Goal: Transaction & Acquisition: Purchase product/service

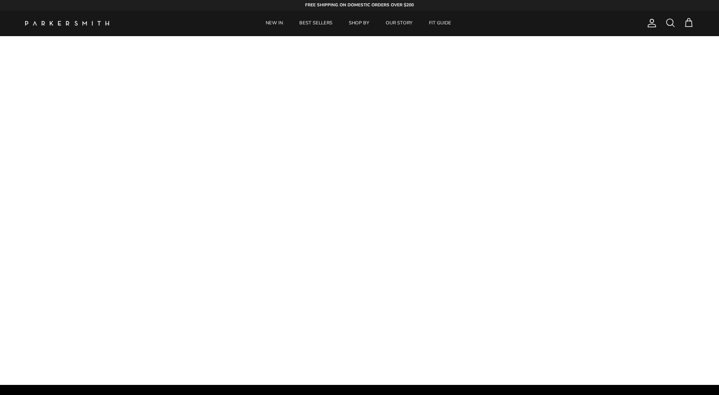
click at [668, 21] on span at bounding box center [670, 23] width 10 height 10
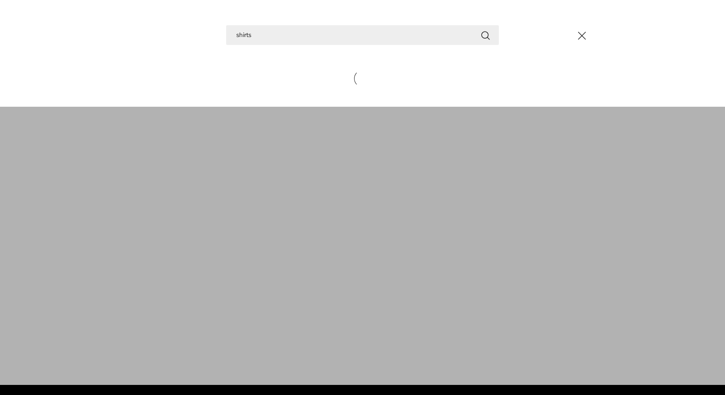
type input "shirts"
click at [486, 35] on button "Search" at bounding box center [486, 35] width 10 height 10
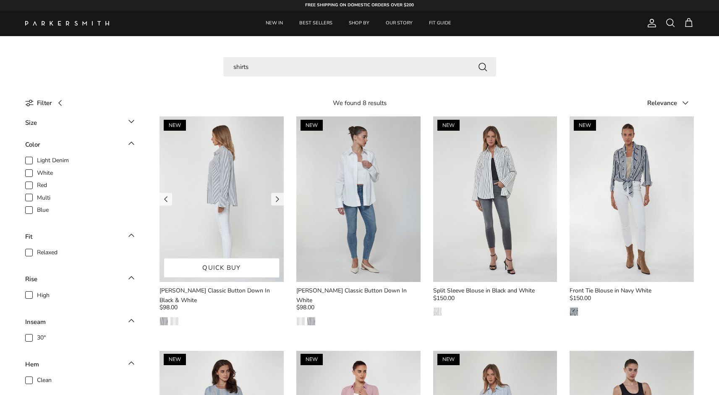
click at [228, 225] on img at bounding box center [222, 198] width 124 height 165
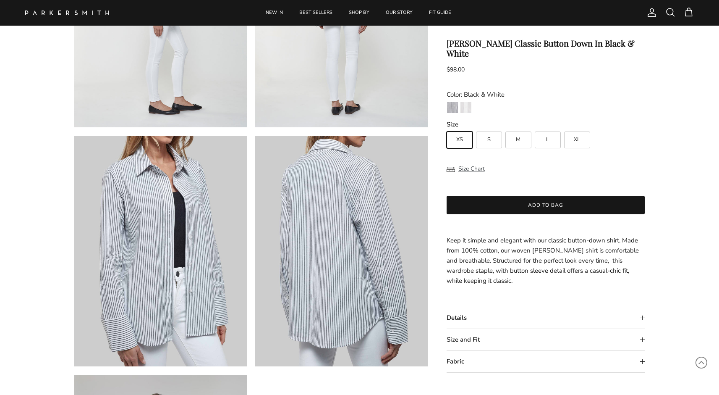
scroll to position [445, 0]
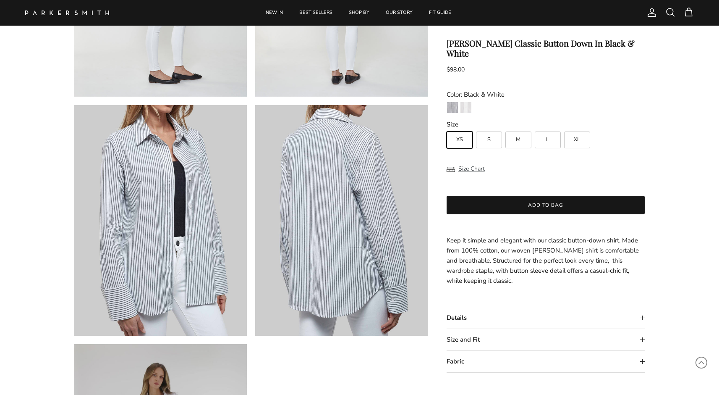
click at [185, 216] on img at bounding box center [160, 220] width 173 height 230
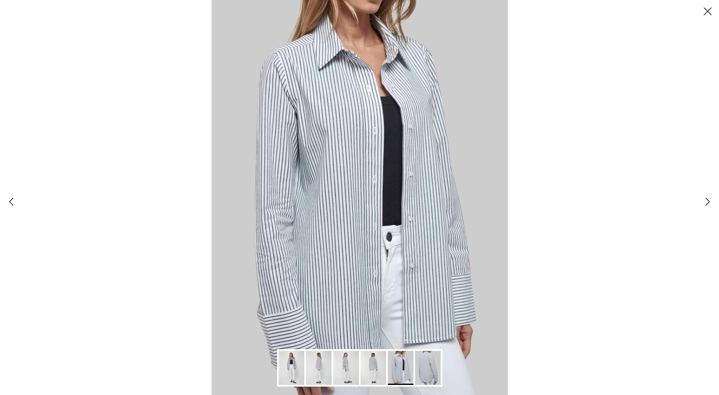
click at [709, 9] on button "Close" at bounding box center [707, 11] width 23 height 23
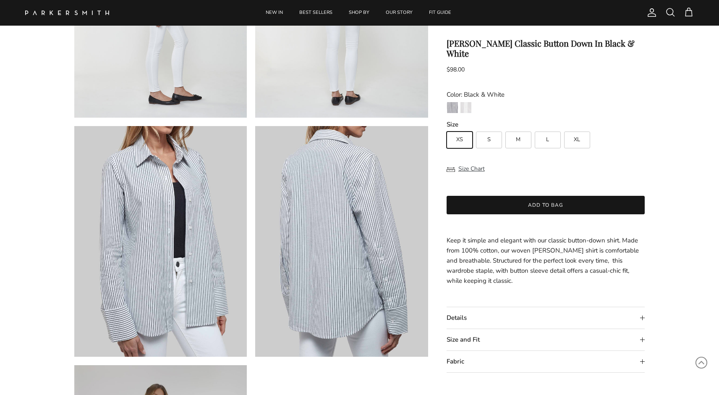
scroll to position [421, 0]
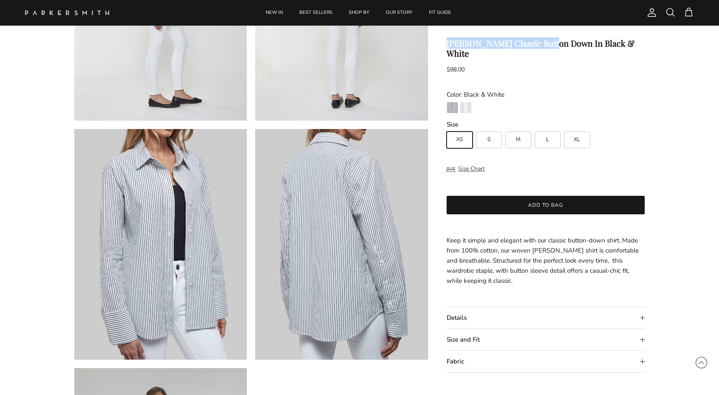
drag, startPoint x: 448, startPoint y: 44, endPoint x: 551, endPoint y: 42, distance: 102.9
click at [551, 42] on h1 "[PERSON_NAME] Classic Button Down In Black & White" at bounding box center [546, 48] width 199 height 20
copy h1 "Billy Classic Button Down"
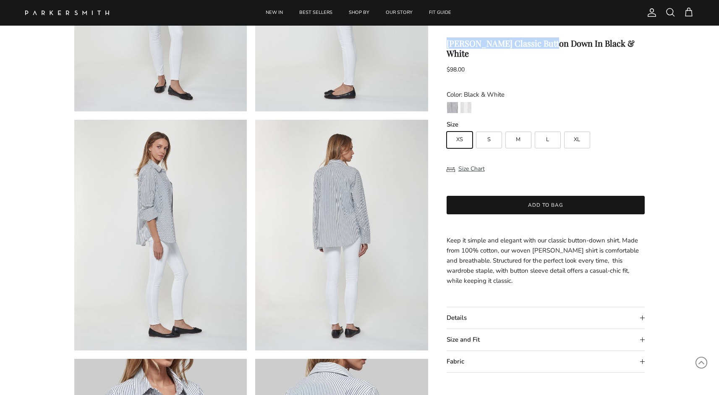
scroll to position [196, 0]
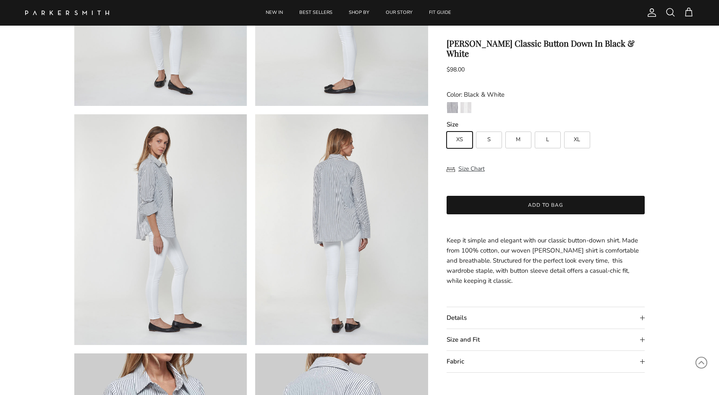
click at [538, 1] on ul "NEW IN BEST SELLERS SHOP BY OUR STORY FIT GUIDE" at bounding box center [358, 13] width 467 height 26
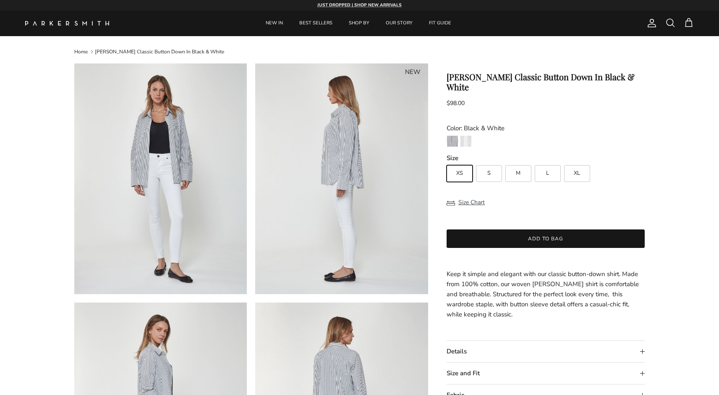
scroll to position [0, 0]
click at [495, 0] on div "FREE SHIPPING ON DOMESTIC ORDERS OVER $200 JUST DROPPED | SHOP NEW ARRIVALS" at bounding box center [359, 5] width 719 height 10
